Goal: Task Accomplishment & Management: Manage account settings

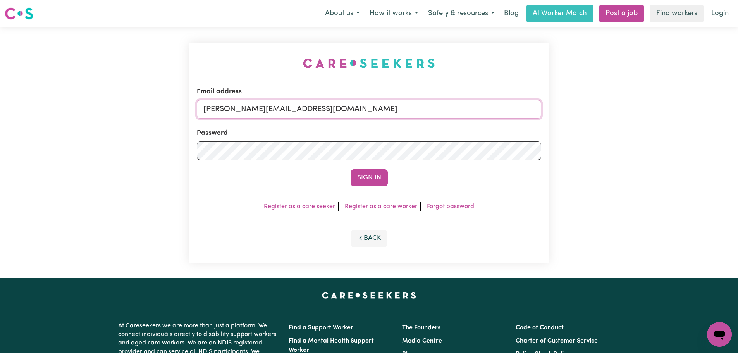
drag, startPoint x: 338, startPoint y: 109, endPoint x: 335, endPoint y: 117, distance: 8.5
click at [338, 109] on input "[PERSON_NAME][EMAIL_ADDRESS][DOMAIN_NAME]" at bounding box center [369, 109] width 344 height 19
drag, startPoint x: 383, startPoint y: 112, endPoint x: 245, endPoint y: 111, distance: 138.3
click at [245, 111] on input "[EMAIL_ADDRESS][DOMAIN_NAME]" at bounding box center [369, 109] width 344 height 19
type input "[EMAIL_ADDRESS][DOMAIN_NAME]"
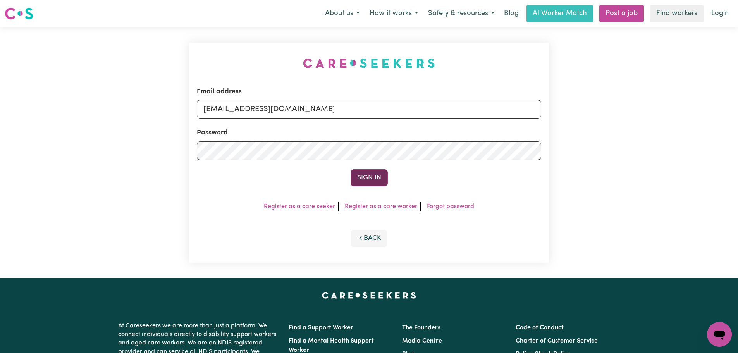
click at [366, 174] on button "Sign In" at bounding box center [369, 177] width 37 height 17
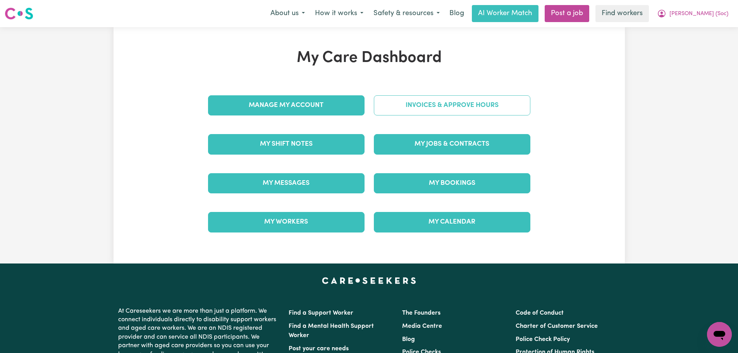
click at [454, 102] on link "Invoices & Approve Hours" at bounding box center [452, 105] width 156 height 20
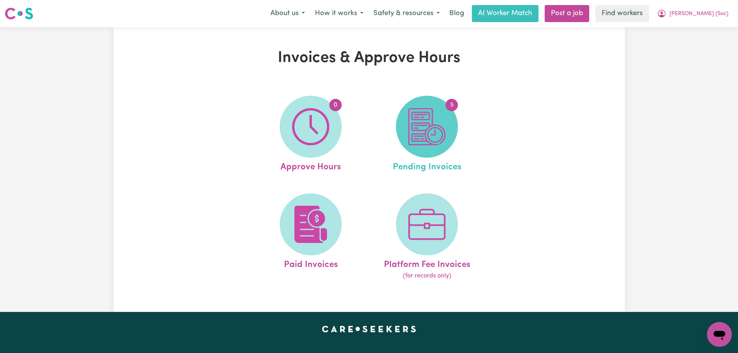
click at [425, 125] on img at bounding box center [426, 126] width 37 height 37
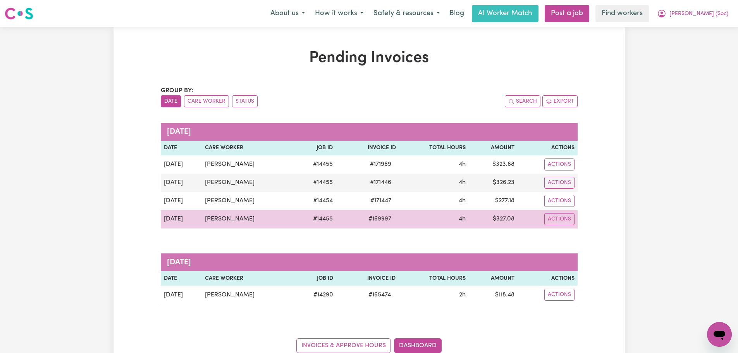
click at [563, 226] on td "Actions" at bounding box center [547, 219] width 60 height 19
click at [564, 224] on button "Actions" at bounding box center [559, 219] width 30 height 12
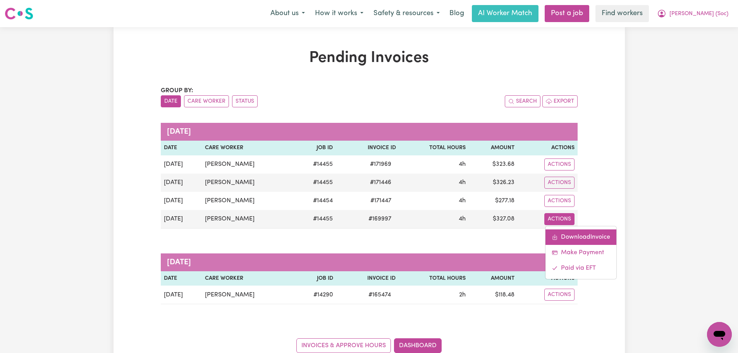
click at [572, 237] on link "Download Invoice" at bounding box center [580, 236] width 71 height 15
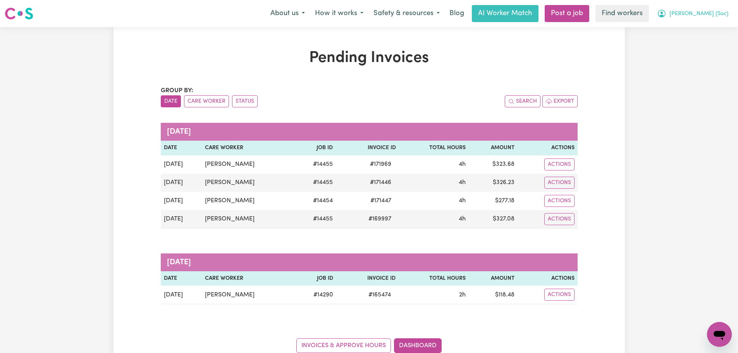
click at [712, 18] on span "[PERSON_NAME] (Soc)" at bounding box center [698, 14] width 59 height 9
click at [708, 32] on link "My Dashboard" at bounding box center [702, 30] width 61 height 15
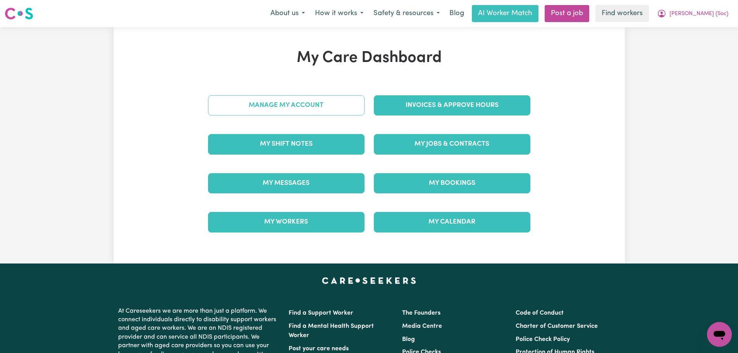
click at [315, 113] on link "Manage My Account" at bounding box center [286, 105] width 156 height 20
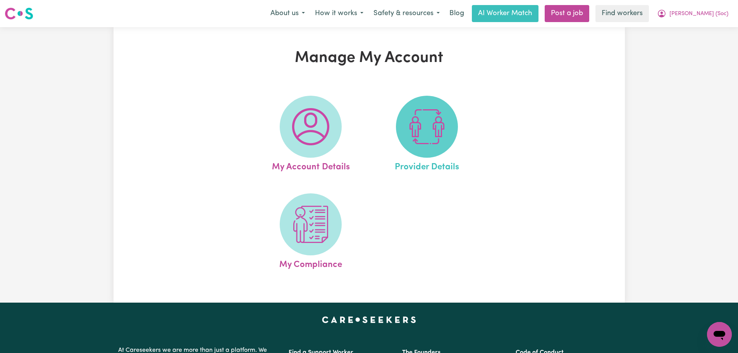
click at [408, 117] on img at bounding box center [426, 126] width 37 height 37
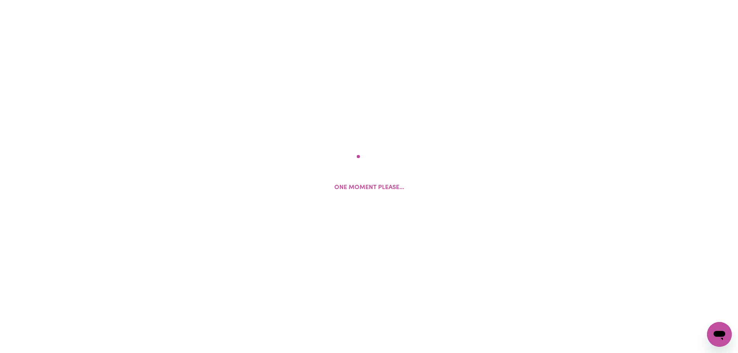
select select "NDIS_FUNDING_PLAN_MANAGED"
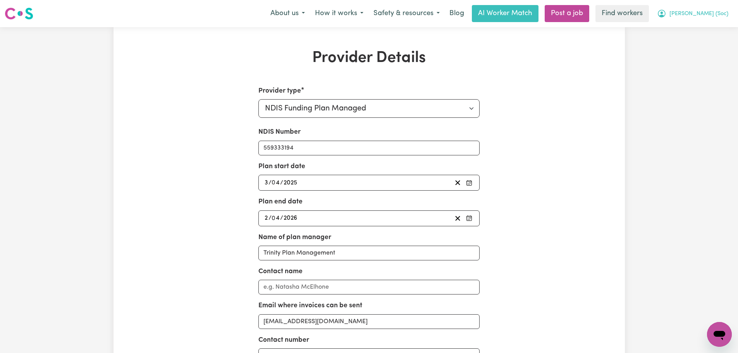
click at [694, 14] on span "Quang Minh (Soc)" at bounding box center [698, 14] width 59 height 9
click at [691, 33] on link "My Dashboard" at bounding box center [702, 30] width 61 height 15
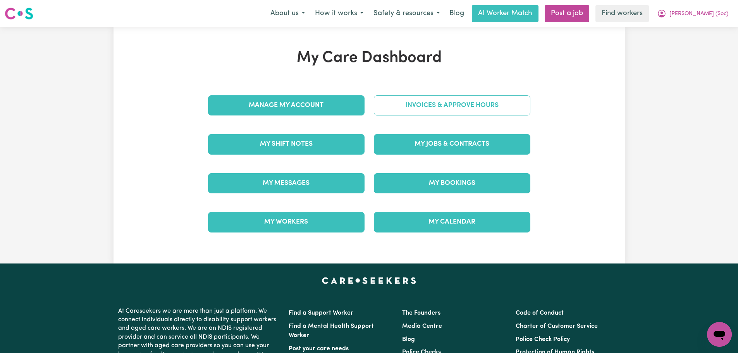
click at [501, 105] on link "Invoices & Approve Hours" at bounding box center [452, 105] width 156 height 20
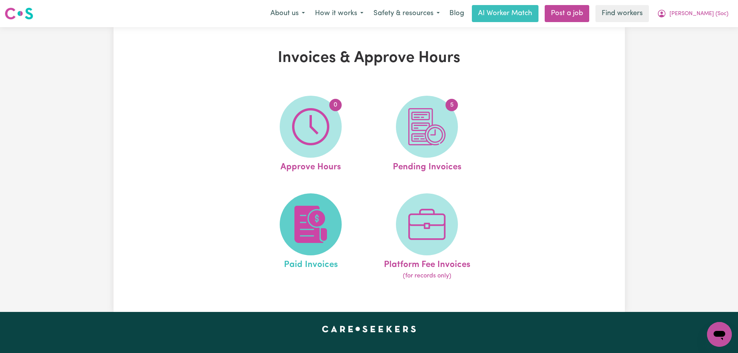
click at [322, 220] on img at bounding box center [310, 224] width 37 height 37
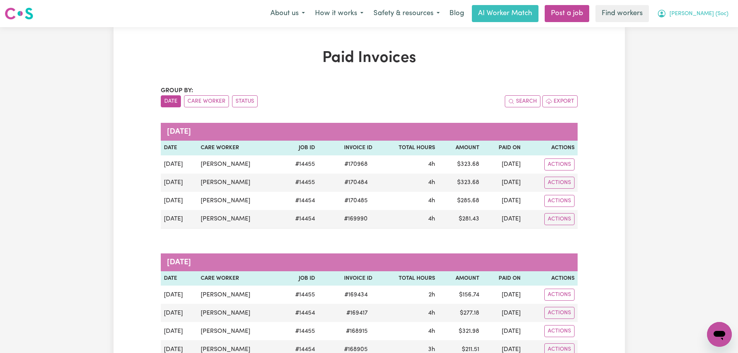
click at [700, 14] on span "Quang Minh (Soc)" at bounding box center [698, 14] width 59 height 9
click at [695, 40] on link "Logout" at bounding box center [702, 44] width 61 height 15
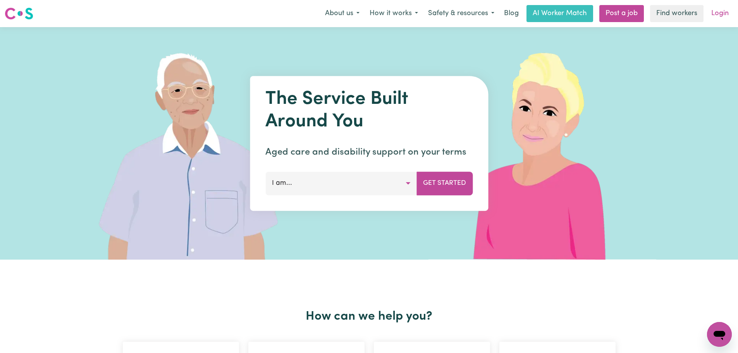
click at [708, 12] on link "Login" at bounding box center [719, 13] width 27 height 17
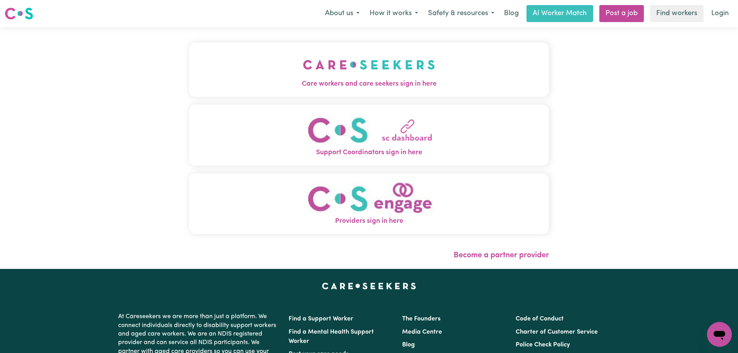
click at [293, 80] on span "Care workers and care seekers sign in here" at bounding box center [369, 84] width 360 height 10
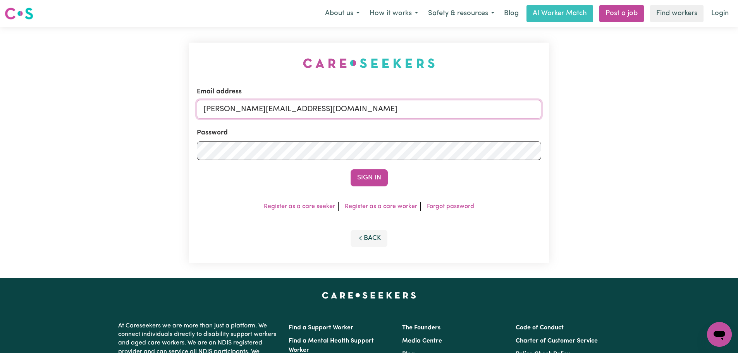
click at [333, 115] on input "[PERSON_NAME][EMAIL_ADDRESS][DOMAIN_NAME]" at bounding box center [369, 109] width 344 height 19
drag, startPoint x: 305, startPoint y: 112, endPoint x: 244, endPoint y: 109, distance: 61.2
click at [244, 109] on input "superuser~ Quang Minh (Soc) Tran" at bounding box center [369, 109] width 344 height 19
paste input "QuangMinhTranMSS@careseekers.com.au"
drag, startPoint x: 376, startPoint y: 108, endPoint x: 241, endPoint y: 107, distance: 134.8
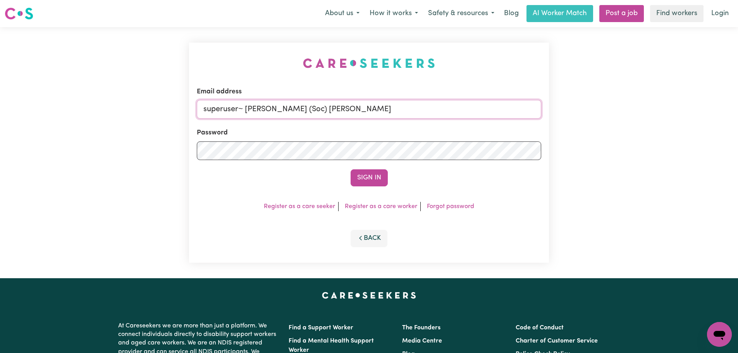
click at [241, 107] on input "superuser~ Quang Minh (Soc) Tran" at bounding box center [369, 109] width 344 height 19
type input "superuser~QuangMinhTranMSS@careseekers.com.au"
click at [378, 194] on div "Email address superuser~QuangMinhTranMSS@careseekers.com.au Password Sign In Re…" at bounding box center [369, 153] width 360 height 220
click at [380, 182] on button "Sign In" at bounding box center [369, 177] width 37 height 17
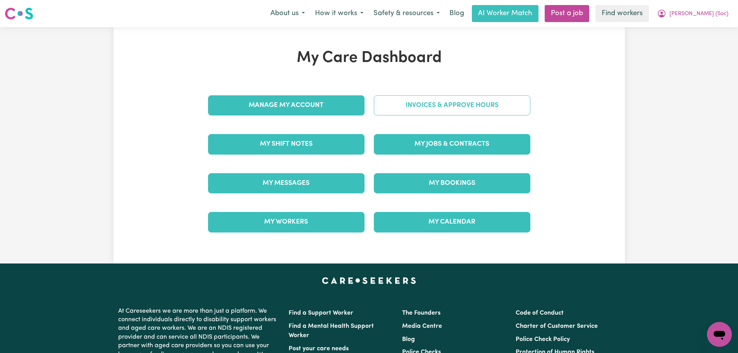
click at [450, 106] on link "Invoices & Approve Hours" at bounding box center [452, 105] width 156 height 20
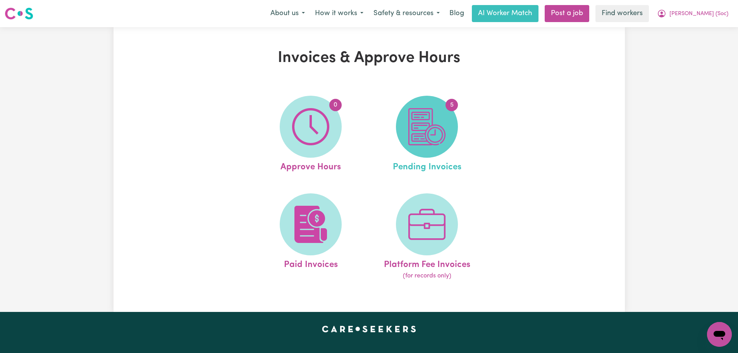
click at [432, 136] on img at bounding box center [426, 126] width 37 height 37
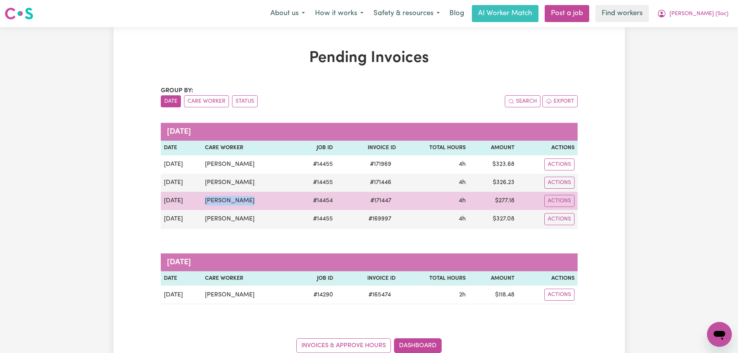
drag, startPoint x: 252, startPoint y: 201, endPoint x: 200, endPoint y: 197, distance: 51.7
click at [199, 198] on tr "Aug 23 Yalda Ghaneei # 14454 # 171447 4h $ 277.18 Actions" at bounding box center [369, 201] width 417 height 18
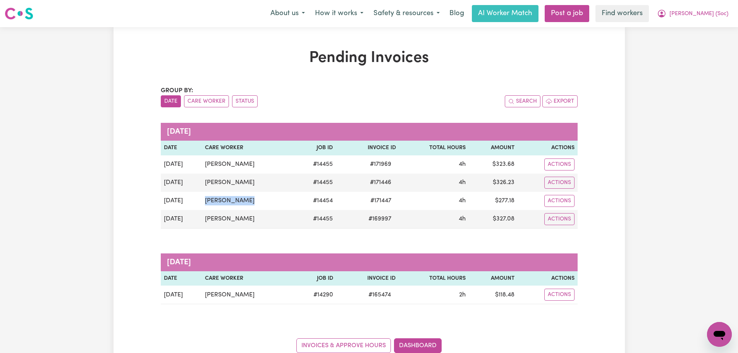
copy tr "Yalda Ghaneei"
click at [701, 16] on span "Quang Minh (Soc)" at bounding box center [698, 14] width 59 height 9
click at [700, 33] on link "My Dashboard" at bounding box center [702, 30] width 61 height 15
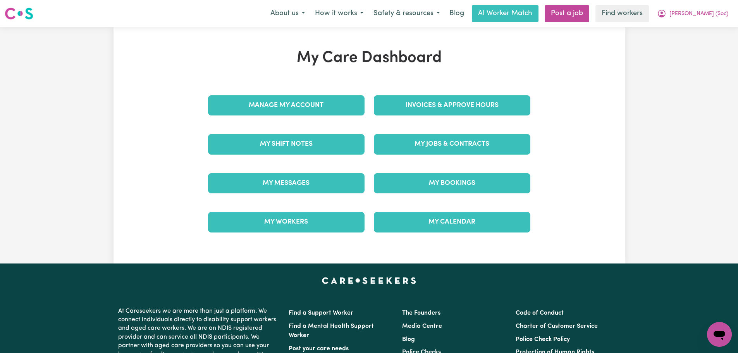
click at [456, 116] on div "Invoices & Approve Hours" at bounding box center [452, 105] width 166 height 39
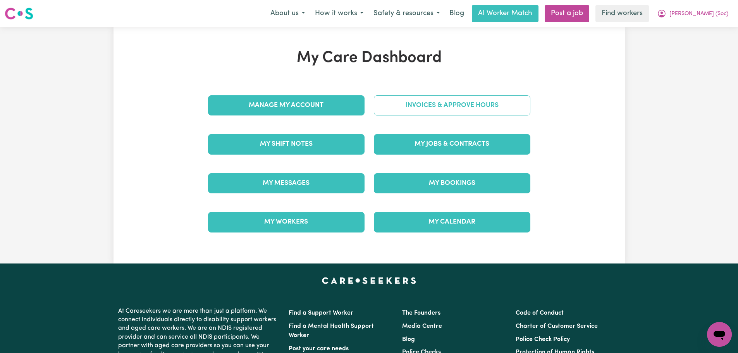
click at [457, 108] on link "Invoices & Approve Hours" at bounding box center [452, 105] width 156 height 20
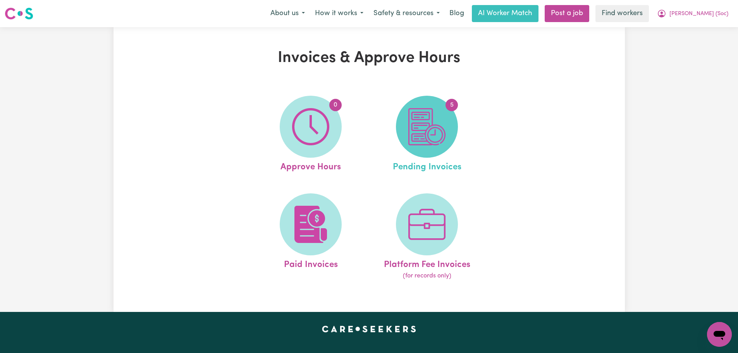
click at [439, 124] on img at bounding box center [426, 126] width 37 height 37
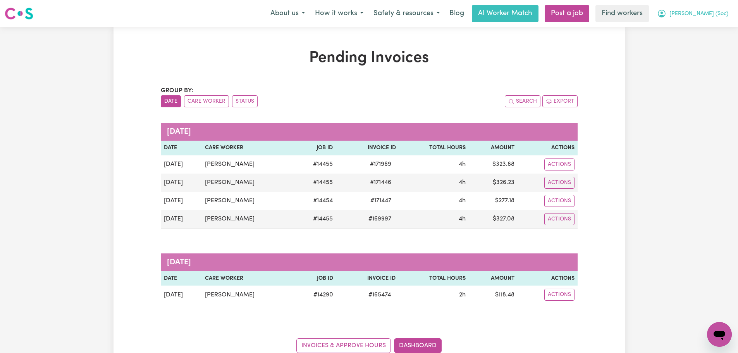
click at [693, 17] on span "Quang Minh (Soc)" at bounding box center [698, 14] width 59 height 9
click at [691, 35] on link "My Dashboard" at bounding box center [702, 30] width 61 height 15
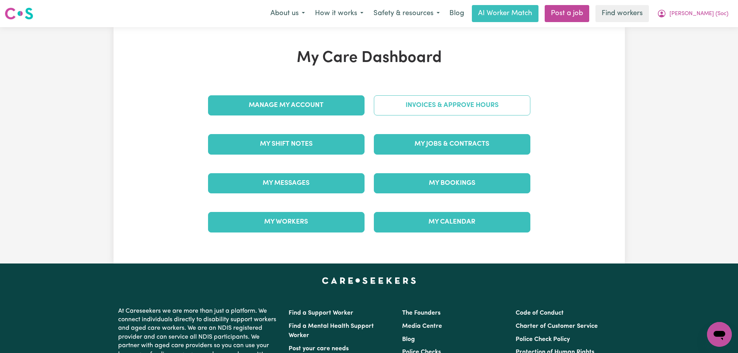
click at [506, 99] on link "Invoices & Approve Hours" at bounding box center [452, 105] width 156 height 20
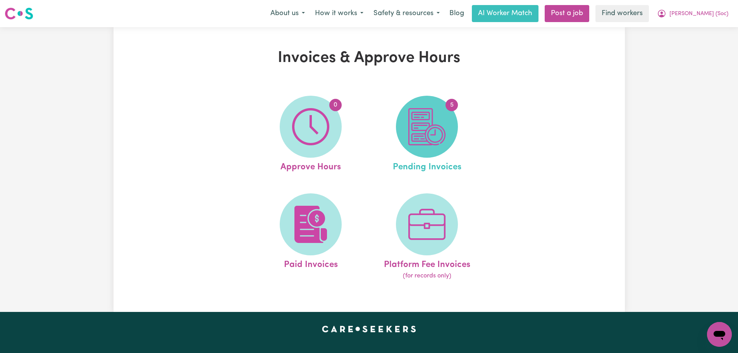
click at [449, 143] on span "5" at bounding box center [427, 127] width 62 height 62
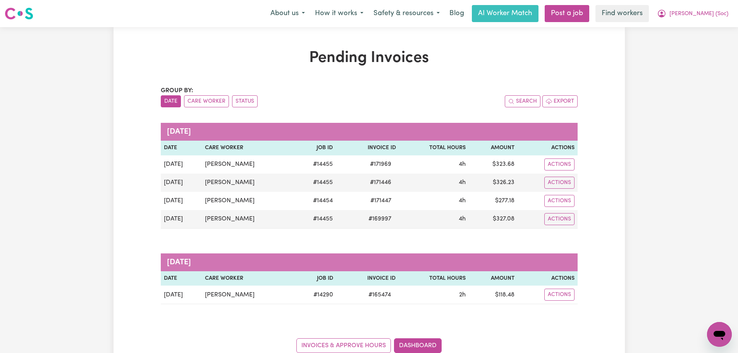
drag, startPoint x: 722, startPoint y: 15, endPoint x: 718, endPoint y: 22, distance: 7.4
click at [721, 15] on span "Quang Minh (Soc)" at bounding box center [698, 14] width 59 height 9
click at [715, 30] on link "My Dashboard" at bounding box center [702, 30] width 61 height 15
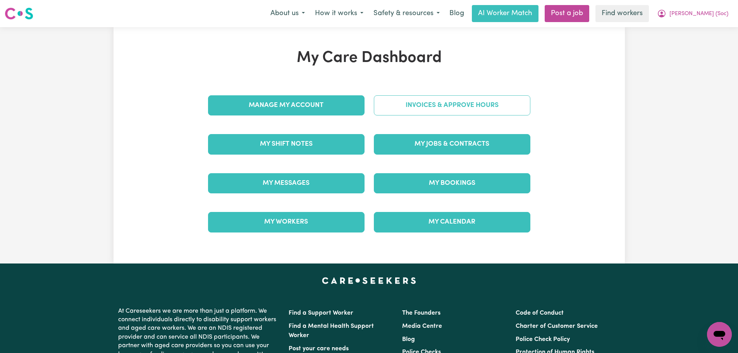
click at [499, 105] on link "Invoices & Approve Hours" at bounding box center [452, 105] width 156 height 20
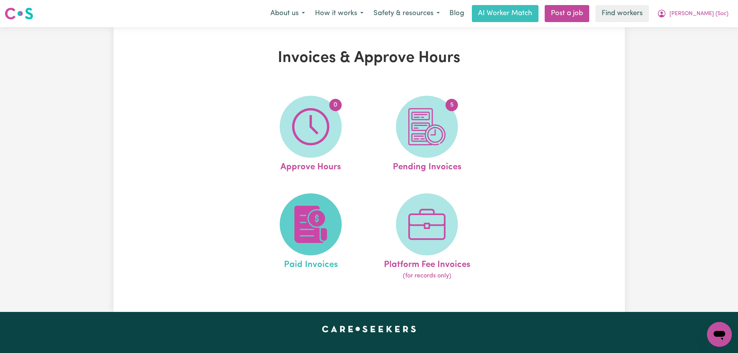
click at [316, 234] on img at bounding box center [310, 224] width 37 height 37
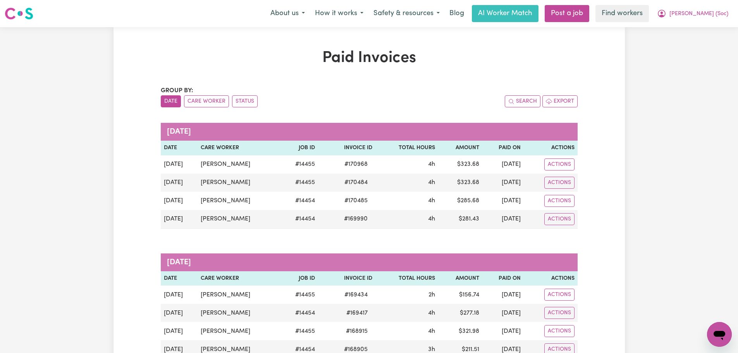
drag, startPoint x: 688, startPoint y: 17, endPoint x: 690, endPoint y: 22, distance: 5.3
click at [688, 17] on span "Quang Minh (Soc)" at bounding box center [698, 14] width 59 height 9
click at [689, 27] on link "My Dashboard" at bounding box center [702, 30] width 61 height 15
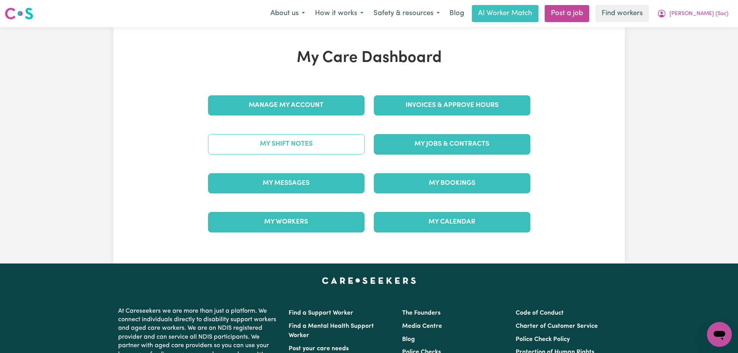
click at [314, 144] on link "My Shift Notes" at bounding box center [286, 144] width 156 height 20
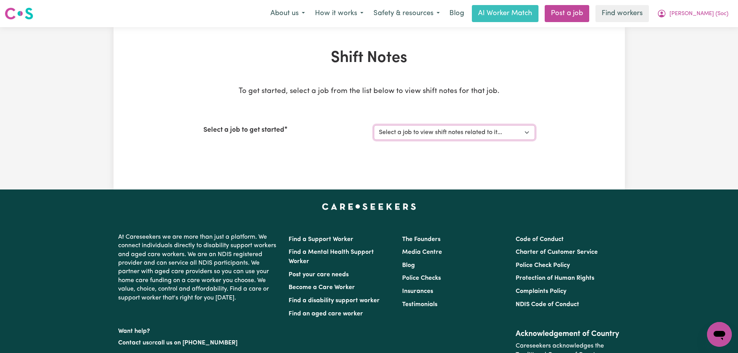
click at [416, 136] on select "Select a job to view shift notes related to it... Support Worker Public Holiday…" at bounding box center [454, 132] width 161 height 15
click at [374, 125] on select "Select a job to view shift notes related to it... Support Worker Public Holiday…" at bounding box center [454, 132] width 161 height 15
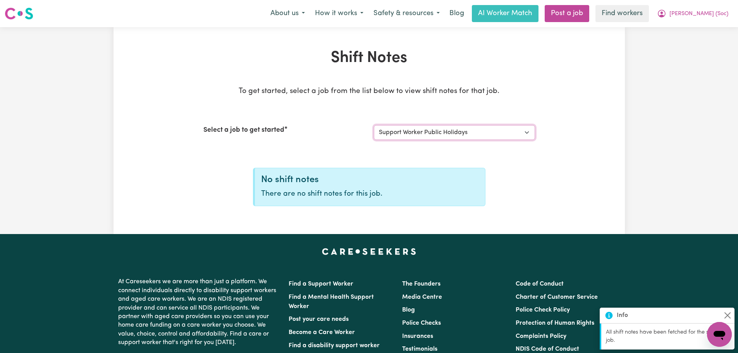
drag, startPoint x: 424, startPoint y: 135, endPoint x: 424, endPoint y: 139, distance: 4.3
click at [424, 135] on select "Select a job to view shift notes related to it... Support Worker Public Holiday…" at bounding box center [454, 132] width 161 height 15
select select "14455"
click at [374, 125] on select "Select a job to view shift notes related to it... Support Worker Public Holiday…" at bounding box center [454, 132] width 161 height 15
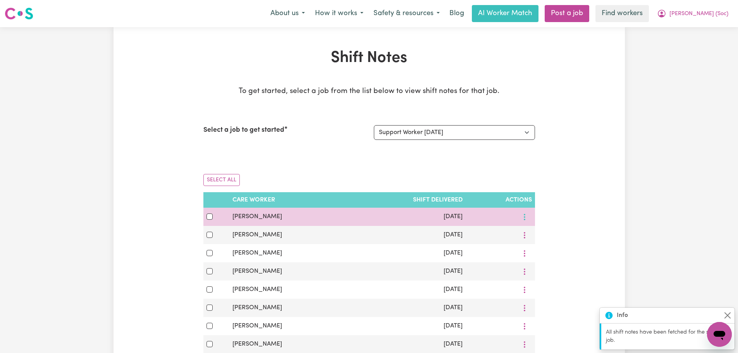
click at [528, 214] on button "More options" at bounding box center [524, 217] width 15 height 12
click at [526, 234] on icon at bounding box center [529, 235] width 6 height 6
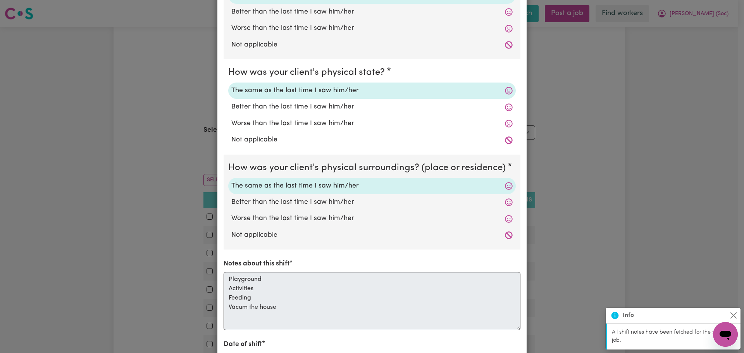
scroll to position [187, 0]
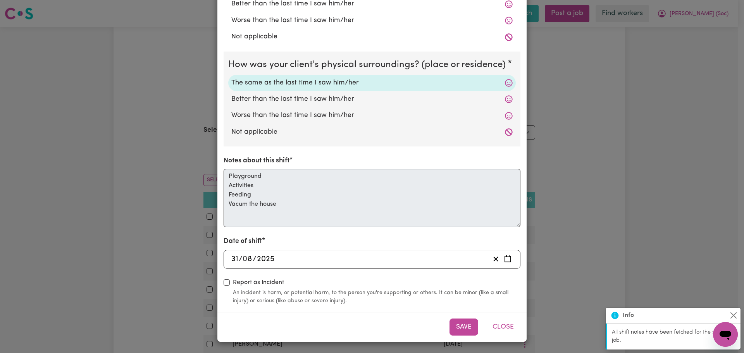
click at [119, 157] on div "Shift Note ( 31 Aug, 2025 ) How was your client's mental state? The same as the…" at bounding box center [372, 176] width 744 height 353
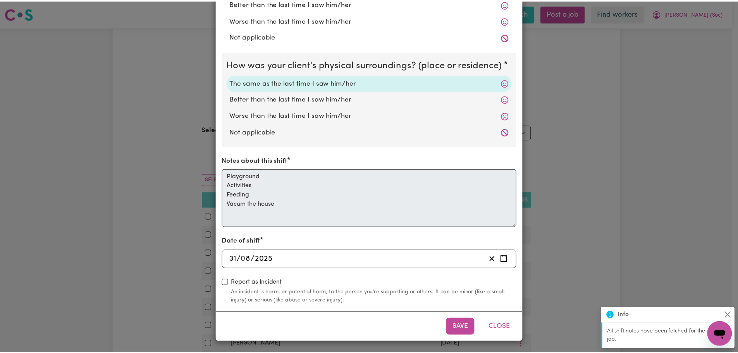
scroll to position [0, 0]
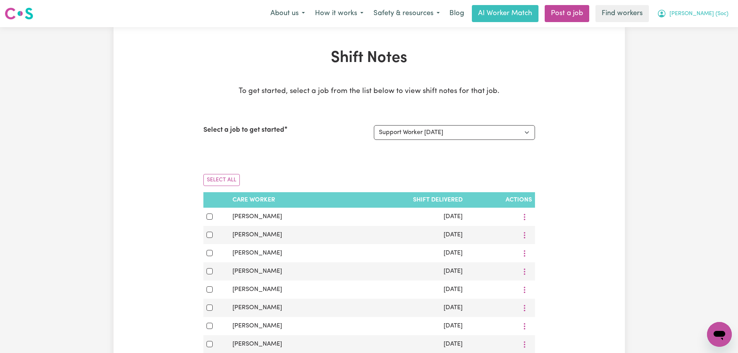
click at [705, 12] on span "Quang Minh (Soc)" at bounding box center [698, 14] width 59 height 9
click at [705, 27] on link "My Dashboard" at bounding box center [702, 30] width 61 height 15
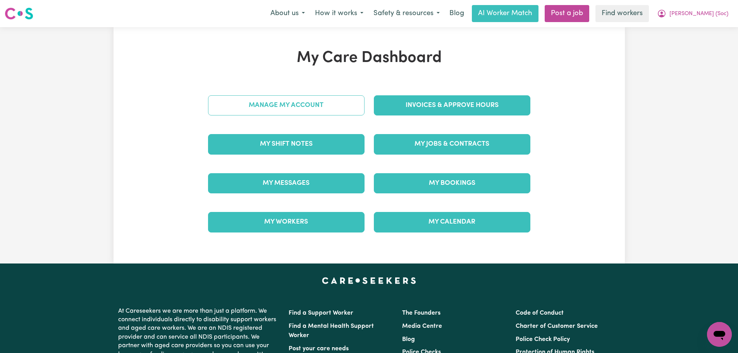
click at [321, 102] on link "Manage My Account" at bounding box center [286, 105] width 156 height 20
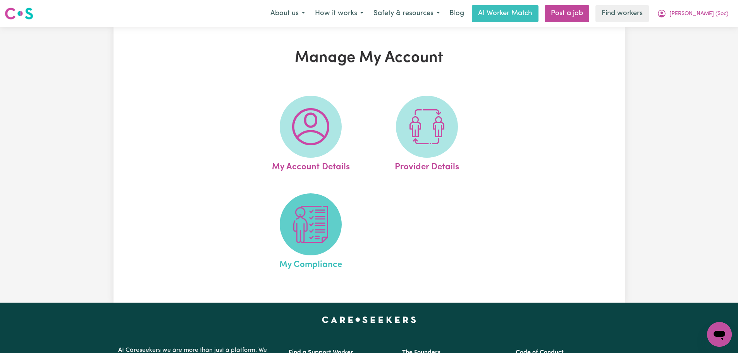
click at [321, 216] on img at bounding box center [310, 224] width 37 height 37
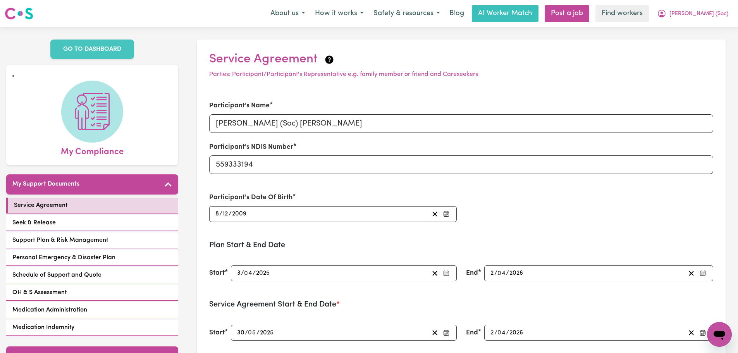
scroll to position [155, 0]
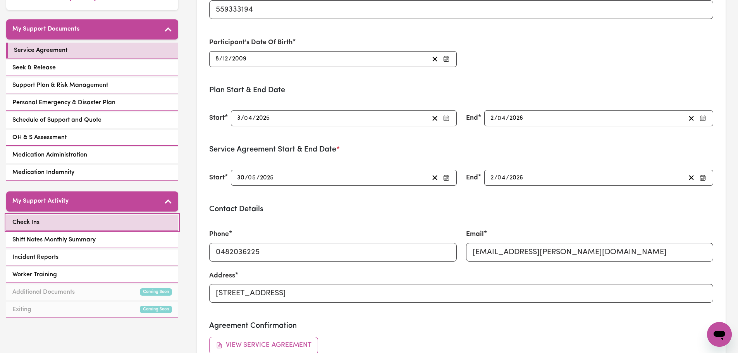
click at [97, 223] on link "Check Ins" at bounding box center [92, 223] width 172 height 16
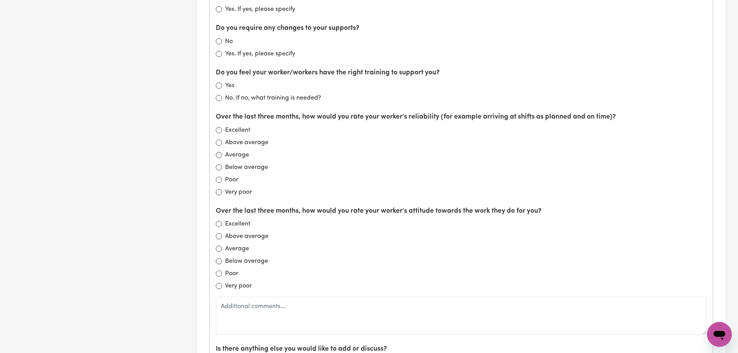
scroll to position [620, 0]
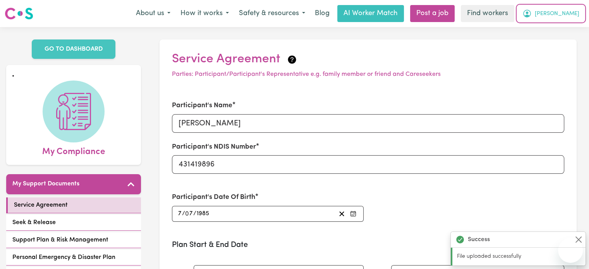
click at [577, 17] on span "[PERSON_NAME]" at bounding box center [557, 14] width 45 height 9
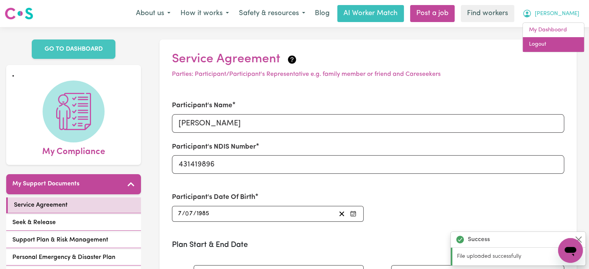
click at [564, 46] on link "Logout" at bounding box center [553, 44] width 61 height 15
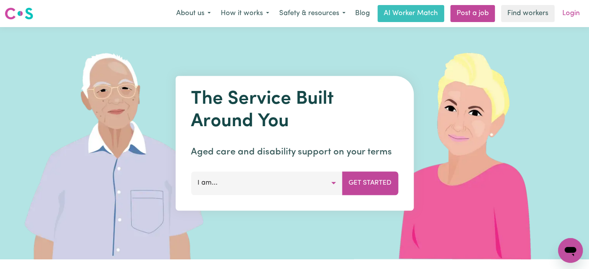
click at [572, 15] on link "Login" at bounding box center [571, 13] width 27 height 17
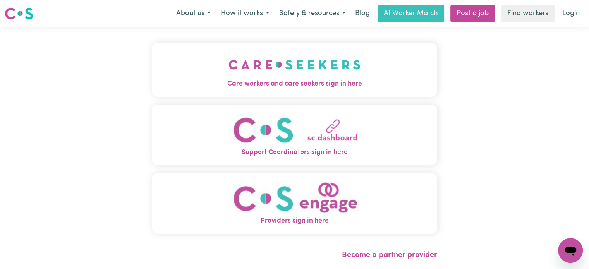
click at [242, 69] on img "Care workers and care seekers sign in here" at bounding box center [295, 64] width 132 height 29
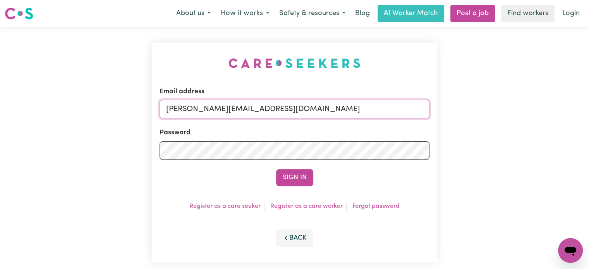
drag, startPoint x: 321, startPoint y: 111, endPoint x: 309, endPoint y: 116, distance: 12.8
click at [321, 111] on input "[PERSON_NAME][EMAIL_ADDRESS][DOMAIN_NAME]" at bounding box center [295, 109] width 270 height 19
drag, startPoint x: 342, startPoint y: 111, endPoint x: 332, endPoint y: 112, distance: 10.9
click at [332, 112] on input "[PERSON_NAME][EMAIL_ADDRESS][DOMAIN_NAME]" at bounding box center [295, 109] width 270 height 19
drag, startPoint x: 344, startPoint y: 110, endPoint x: 218, endPoint y: 111, distance: 125.9
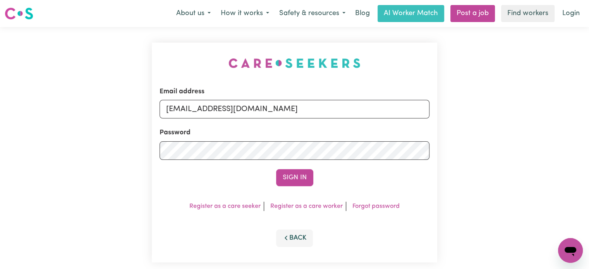
click at [205, 112] on input "[EMAIL_ADDRESS][DOMAIN_NAME]" at bounding box center [295, 109] width 270 height 19
type input "[EMAIL_ADDRESS][DOMAIN_NAME]"
click at [298, 182] on button "Sign In" at bounding box center [294, 177] width 37 height 17
